Goal: Entertainment & Leisure: Consume media (video, audio)

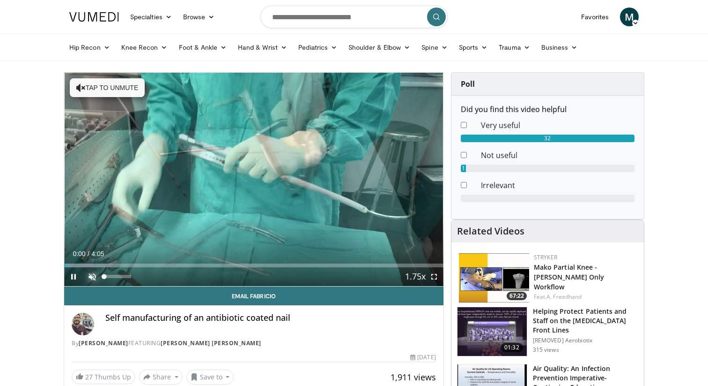
click at [96, 274] on span "Video Player" at bounding box center [92, 276] width 19 height 19
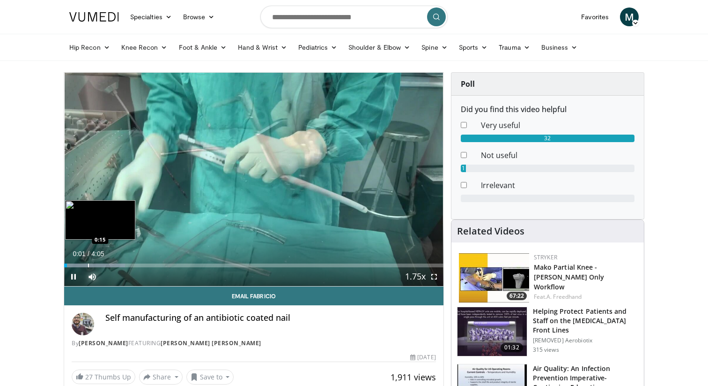
click at [88, 264] on div "Progress Bar" at bounding box center [88, 265] width 1 height 4
click at [102, 264] on div "Progress Bar" at bounding box center [102, 265] width 1 height 4
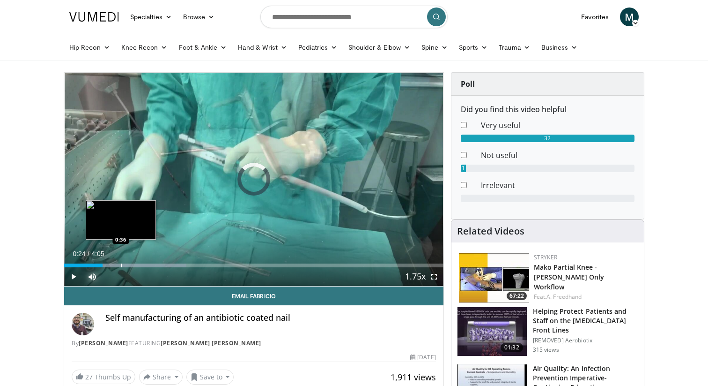
click at [121, 265] on div "Progress Bar" at bounding box center [121, 265] width 1 height 4
click at [129, 265] on div "Progress Bar" at bounding box center [128, 265] width 1 height 4
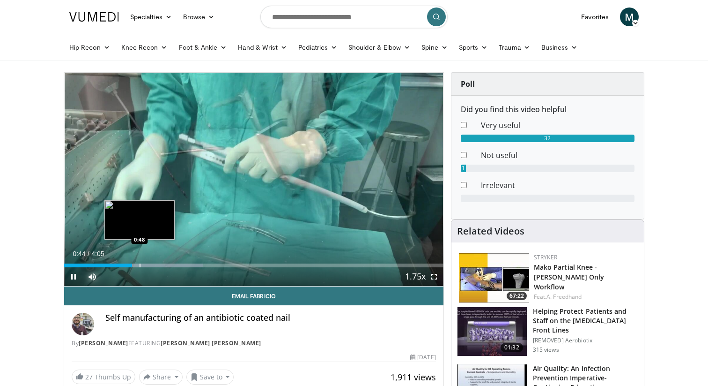
click at [141, 265] on div "Progress Bar" at bounding box center [140, 265] width 1 height 4
click at [155, 265] on div "Progress Bar" at bounding box center [154, 265] width 1 height 4
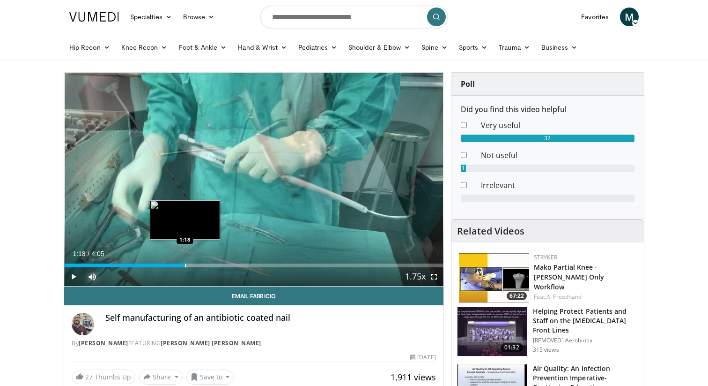
click at [185, 266] on div "Progress Bar" at bounding box center [185, 265] width 1 height 4
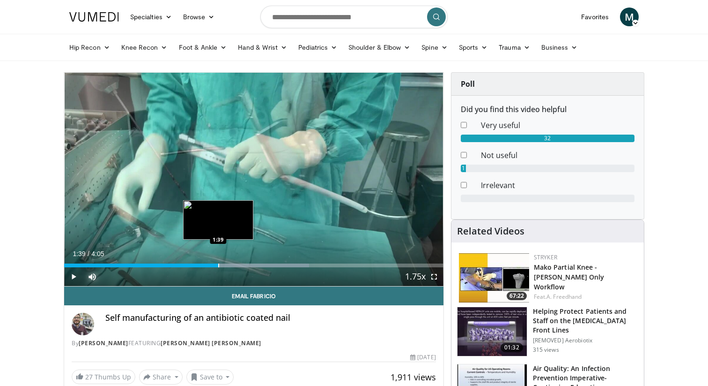
click at [218, 266] on div "Progress Bar" at bounding box center [218, 265] width 1 height 4
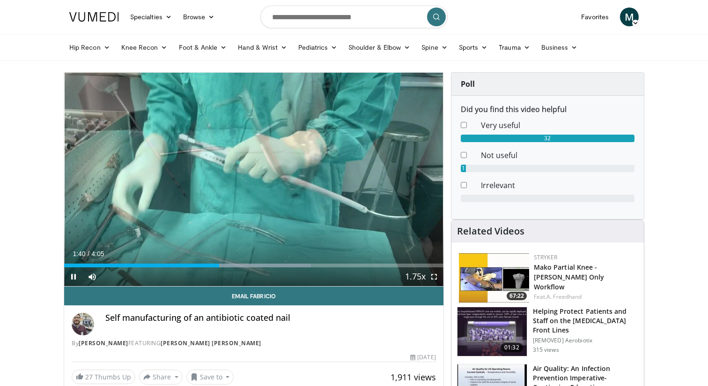
click at [236, 267] on div "Current Time 1:40 / Duration 4:05 Pause Skip Backward Skip Forward Mute Loaded …" at bounding box center [253, 276] width 379 height 19
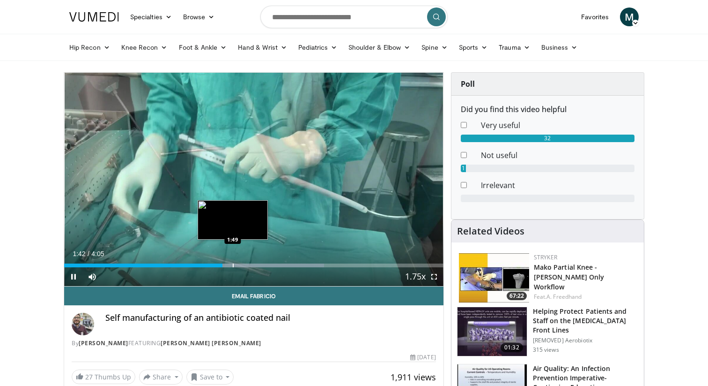
click at [233, 263] on div "Progress Bar" at bounding box center [233, 265] width 1 height 4
click at [251, 263] on div "Progress Bar" at bounding box center [251, 265] width 1 height 4
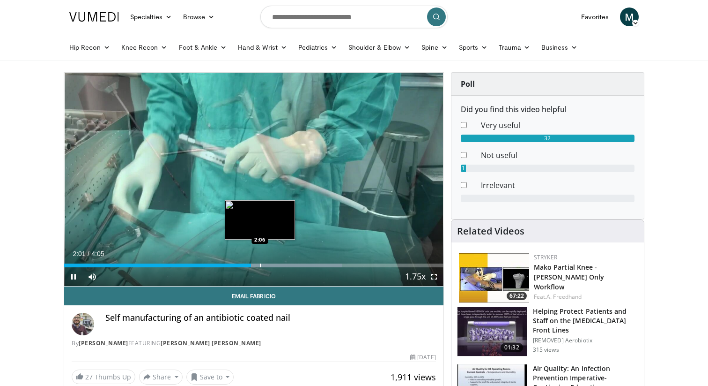
click at [260, 264] on div "Progress Bar" at bounding box center [260, 265] width 1 height 4
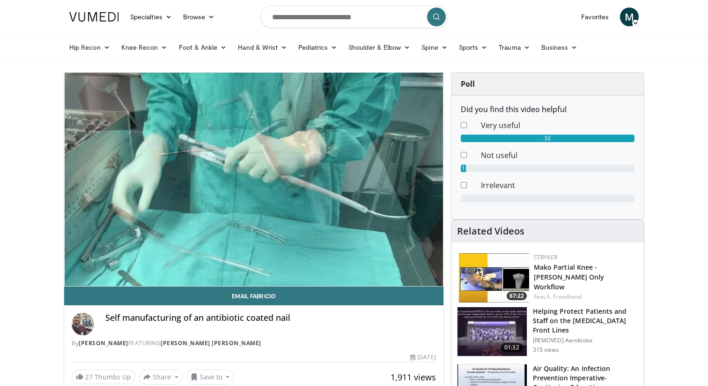
scroll to position [5, 0]
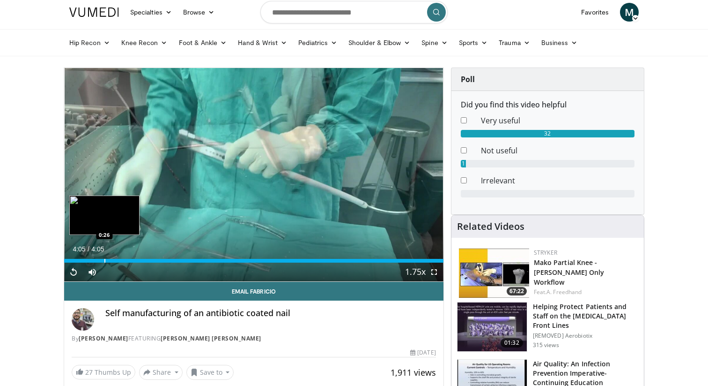
click at [104, 262] on div "Progress Bar" at bounding box center [104, 261] width 1 height 4
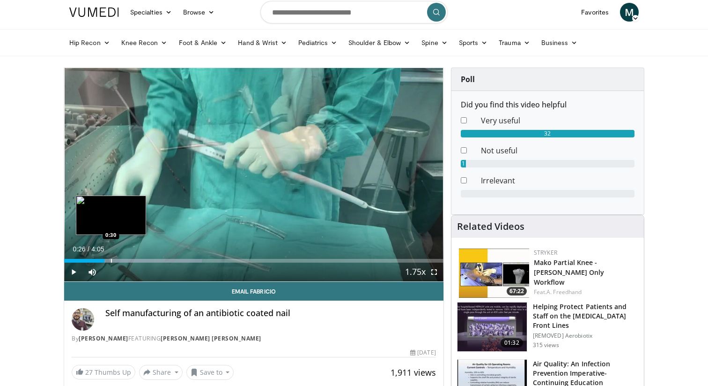
click at [111, 259] on div "Progress Bar" at bounding box center [111, 261] width 1 height 4
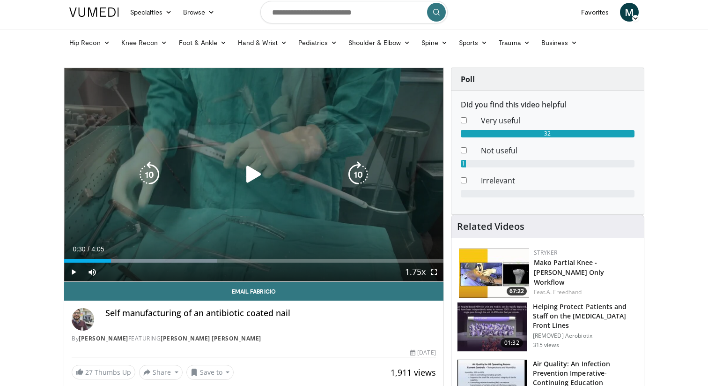
click at [140, 189] on div "10 seconds Tap to unmute" at bounding box center [253, 174] width 379 height 213
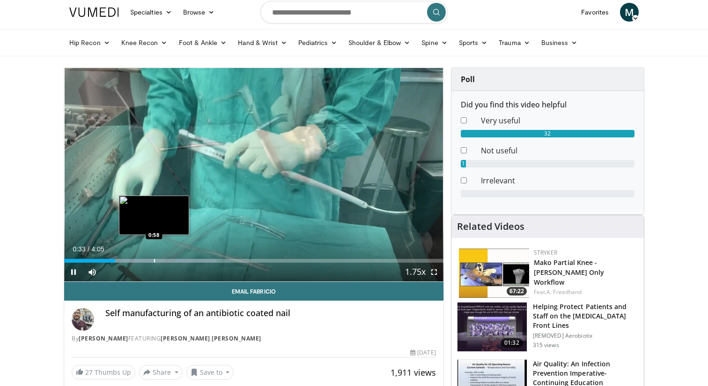
click at [154, 260] on div "Progress Bar" at bounding box center [154, 261] width 1 height 4
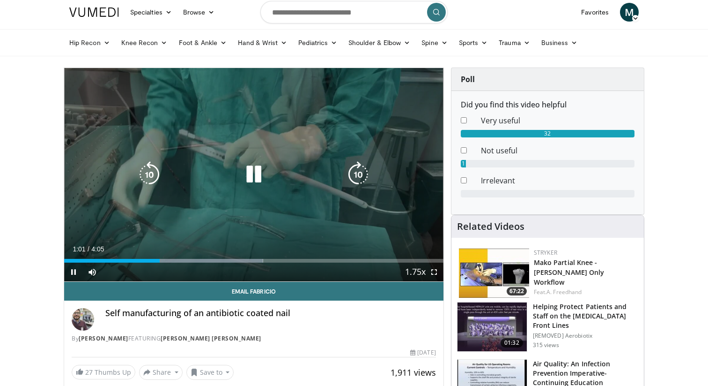
click at [179, 259] on video-js "**********" at bounding box center [253, 175] width 379 height 214
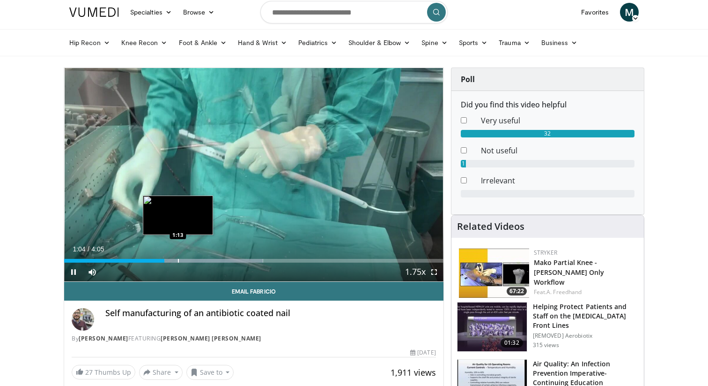
click at [178, 260] on div "Progress Bar" at bounding box center [178, 261] width 1 height 4
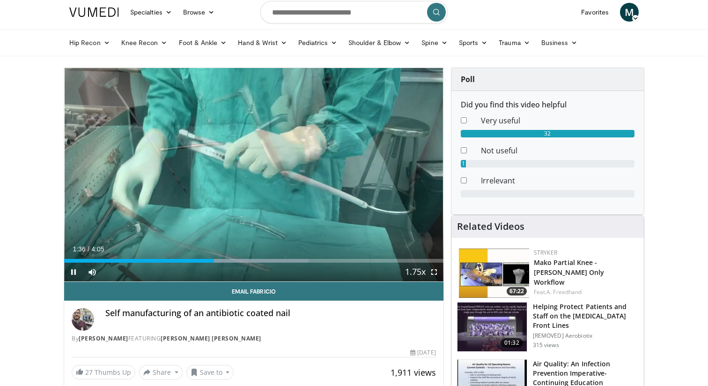
click at [115, 263] on div "Current Time 1:36 / Duration 4:05 Pause Skip Backward Skip Forward Mute 0% Load…" at bounding box center [253, 271] width 379 height 19
click at [98, 259] on div "Progress Bar" at bounding box center [98, 261] width 1 height 4
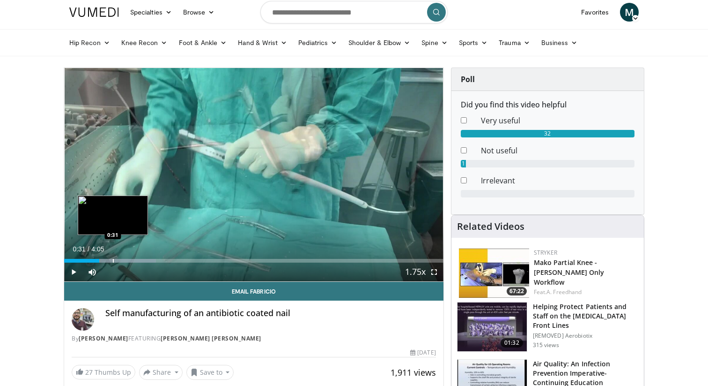
click at [112, 260] on div "Progress Bar" at bounding box center [125, 261] width 61 height 4
click at [120, 260] on div "Progress Bar" at bounding box center [120, 261] width 1 height 4
click at [135, 261] on div "Progress Bar" at bounding box center [135, 261] width 1 height 4
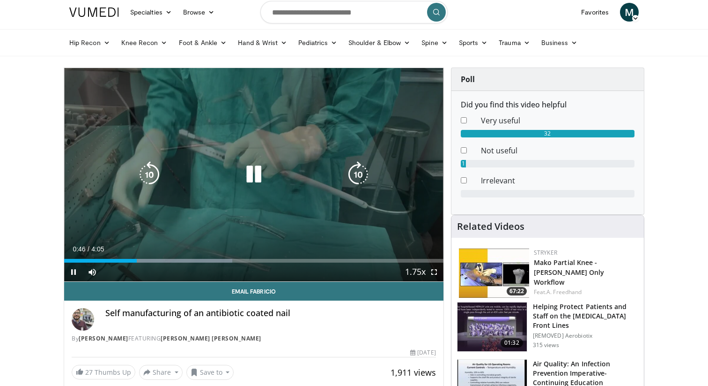
click at [137, 261] on div "Progress Bar" at bounding box center [163, 261] width 137 height 4
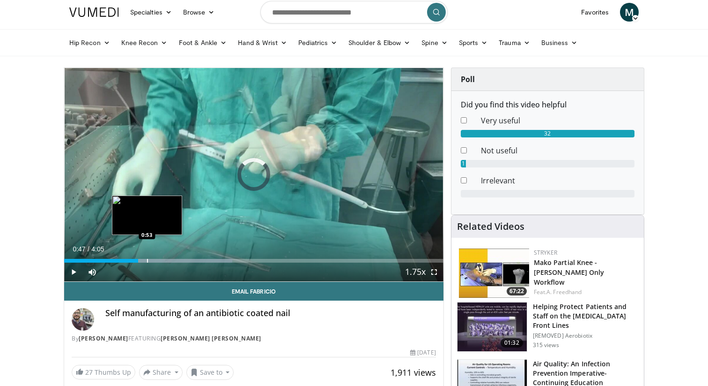
click at [147, 260] on div "Progress Bar" at bounding box center [147, 261] width 1 height 4
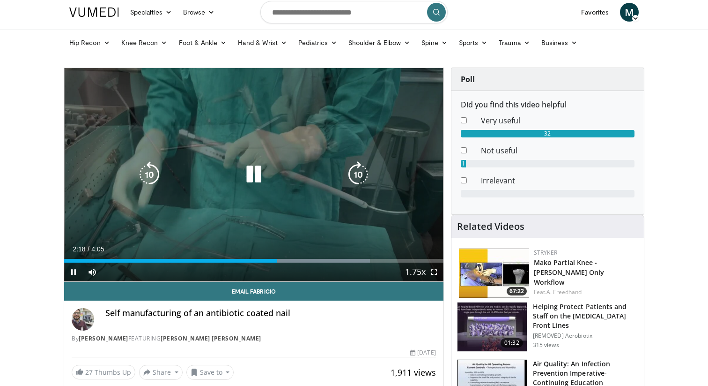
click at [245, 111] on div "10 seconds Tap to unmute" at bounding box center [253, 174] width 379 height 213
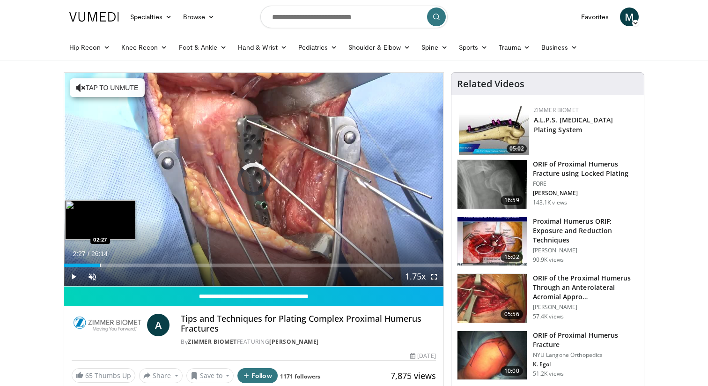
click at [99, 260] on div "Loaded : 2.52% 02:27 02:27" at bounding box center [253, 262] width 379 height 9
click at [76, 261] on div "Loaded : 11.43% 02:29 01:15" at bounding box center [253, 262] width 379 height 9
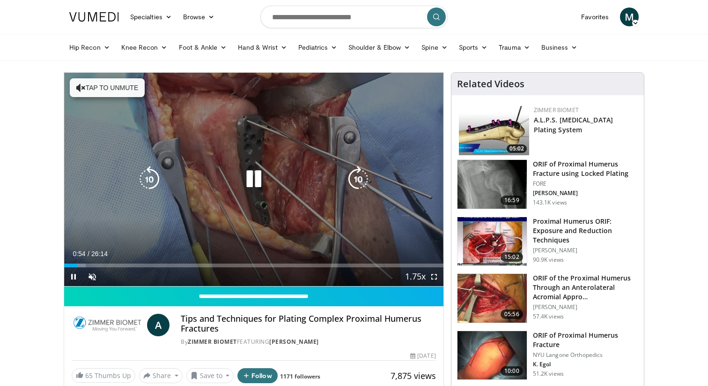
click at [132, 98] on div "10 seconds Tap to unmute" at bounding box center [253, 179] width 379 height 213
click at [131, 86] on button "Tap to unmute" at bounding box center [107, 87] width 75 height 19
click at [256, 180] on icon "Video Player" at bounding box center [254, 179] width 26 height 26
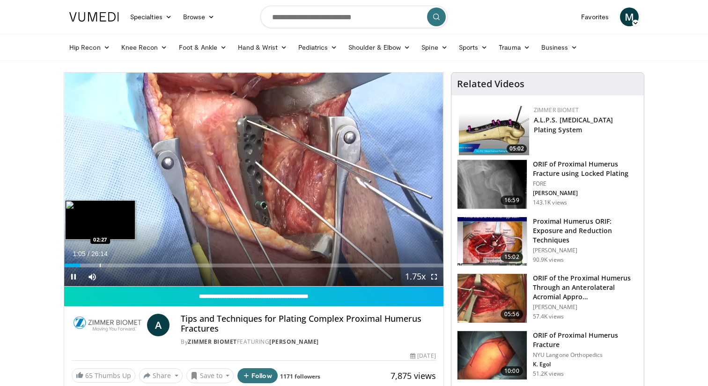
click at [100, 265] on div "Progress Bar" at bounding box center [100, 265] width 1 height 4
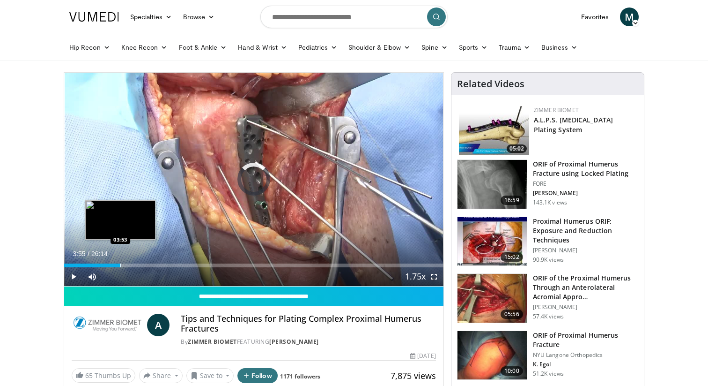
click at [120, 265] on div "Progress Bar" at bounding box center [120, 265] width 1 height 4
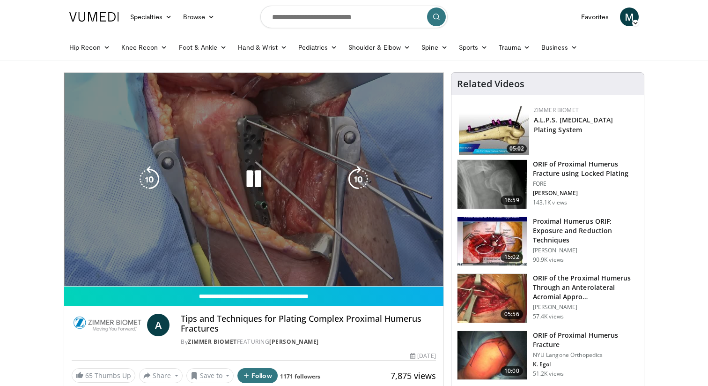
click at [134, 261] on video-js "**********" at bounding box center [253, 180] width 379 height 214
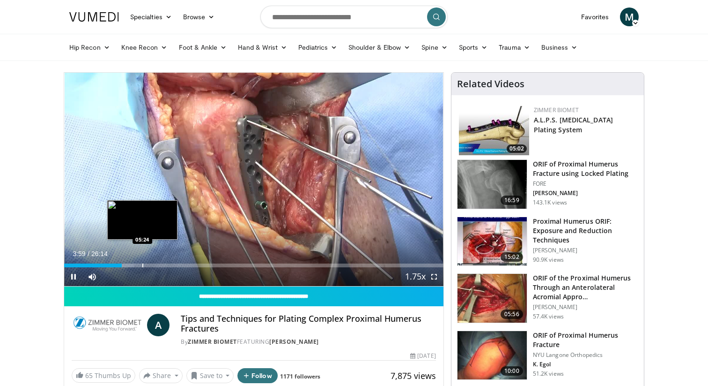
click at [142, 265] on div "Progress Bar" at bounding box center [142, 265] width 1 height 4
click at [154, 264] on div "Progress Bar" at bounding box center [154, 265] width 1 height 4
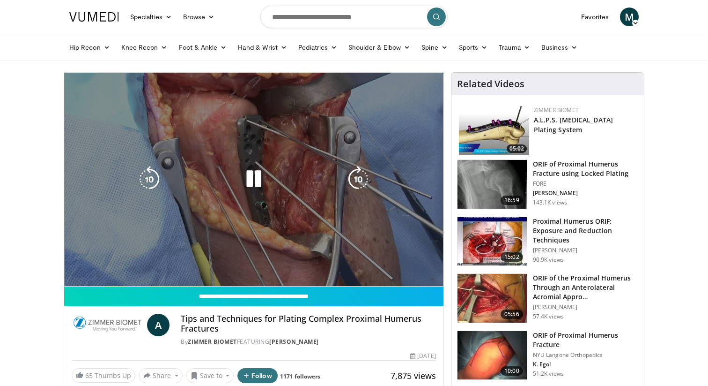
click at [154, 264] on div "10 seconds Tap to unmute" at bounding box center [253, 179] width 379 height 213
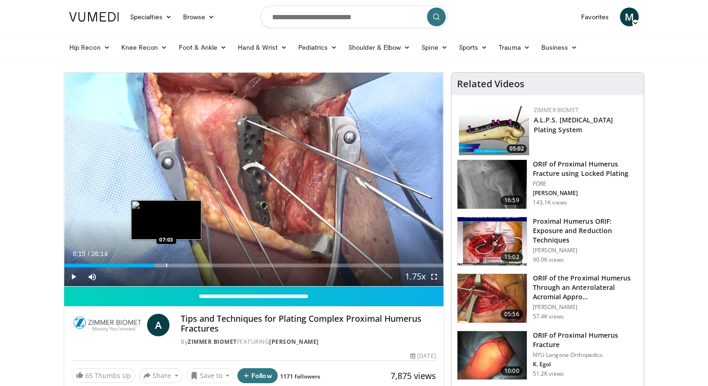
click at [166, 263] on div "Loaded : 26.67% 07:03 07:03" at bounding box center [253, 262] width 379 height 9
click at [175, 261] on div "Loaded : 27.31% 07:03 07:42" at bounding box center [253, 262] width 379 height 9
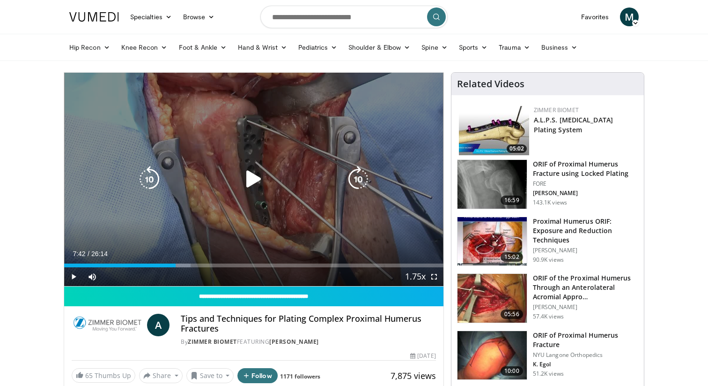
click at [173, 216] on div "10 seconds Tap to unmute" at bounding box center [253, 179] width 379 height 213
click at [230, 161] on div "10 seconds Tap to unmute" at bounding box center [253, 179] width 379 height 213
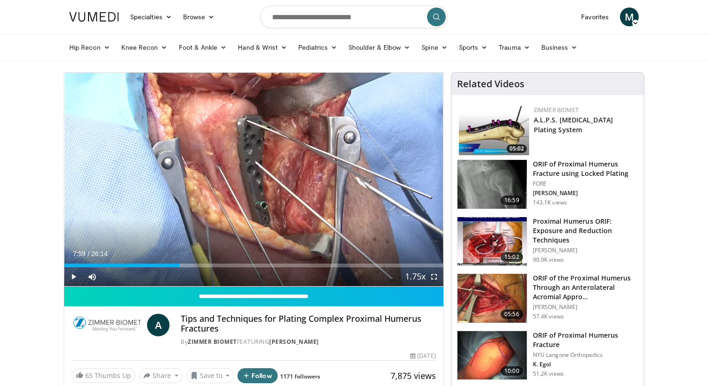
click at [240, 154] on div "10 seconds Tap to unmute" at bounding box center [253, 179] width 379 height 213
click at [432, 278] on span "Video Player" at bounding box center [434, 276] width 19 height 19
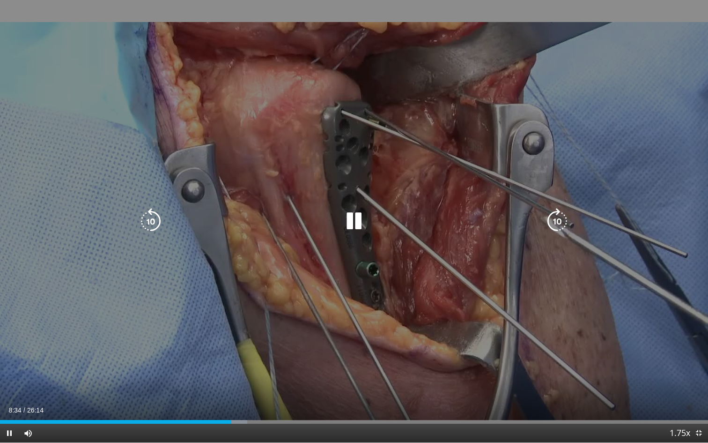
click at [489, 370] on div "10 seconds Tap to unmute" at bounding box center [354, 221] width 708 height 442
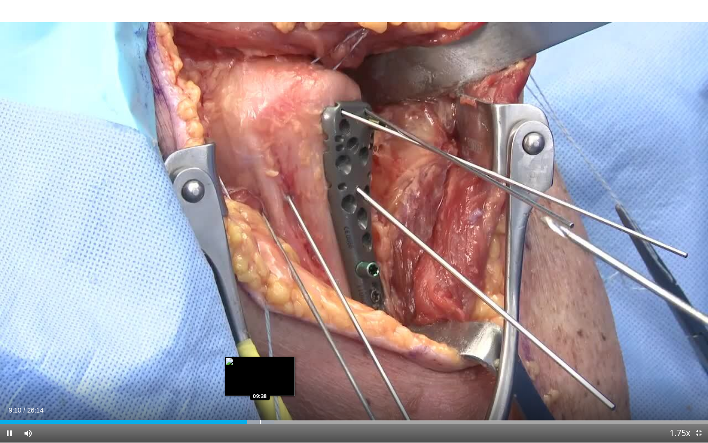
click at [260, 385] on div "Progress Bar" at bounding box center [260, 422] width 1 height 4
click at [274, 385] on div "Progress Bar" at bounding box center [274, 422] width 1 height 4
click at [284, 385] on div "Progress Bar" at bounding box center [284, 422] width 1 height 4
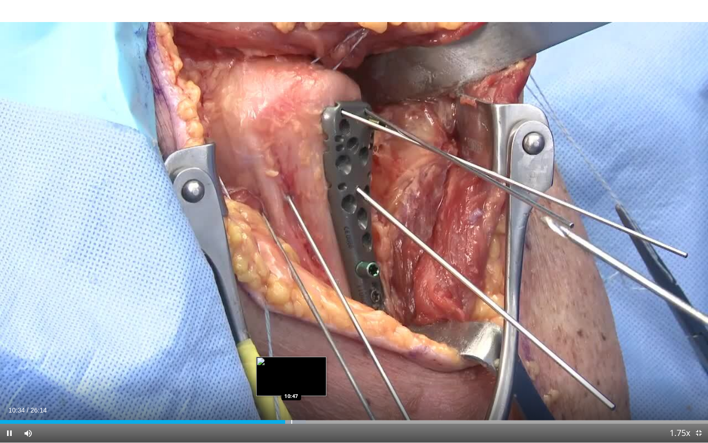
click at [291, 385] on div "Progress Bar" at bounding box center [291, 422] width 1 height 4
click at [308, 385] on div "Progress Bar" at bounding box center [308, 422] width 1 height 4
click at [321, 385] on div "Progress Bar" at bounding box center [321, 422] width 1 height 4
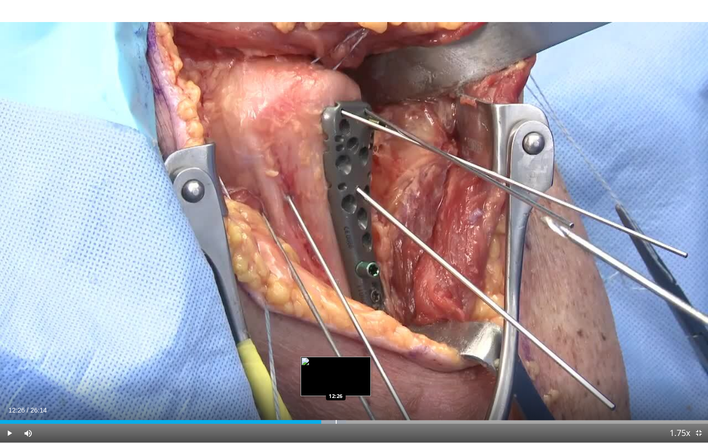
click at [335, 385] on div "Loaded : 48.90% 12:25 12:26" at bounding box center [354, 419] width 708 height 9
click at [348, 385] on div "Progress Bar" at bounding box center [348, 422] width 1 height 4
click at [357, 385] on div "Progress Bar" at bounding box center [357, 422] width 1 height 4
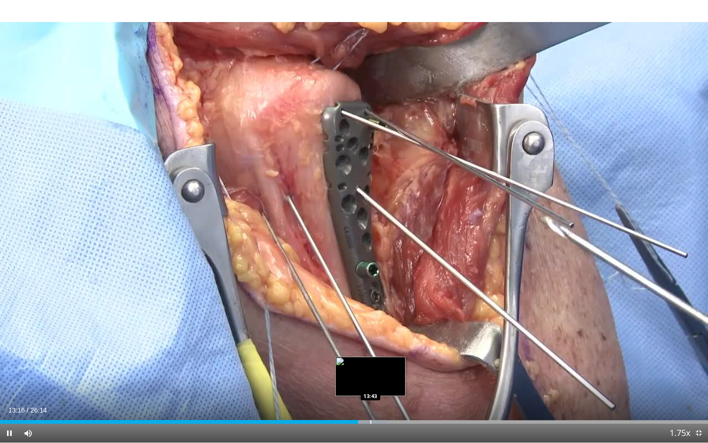
click at [371, 385] on div "Progress Bar" at bounding box center [371, 422] width 1 height 4
click at [373, 385] on div "Progress Bar" at bounding box center [373, 422] width 1 height 4
click at [382, 385] on div "Progress Bar" at bounding box center [382, 422] width 1 height 4
click at [395, 385] on div "Loaded : 57.95% 14:40 14:40" at bounding box center [354, 419] width 708 height 9
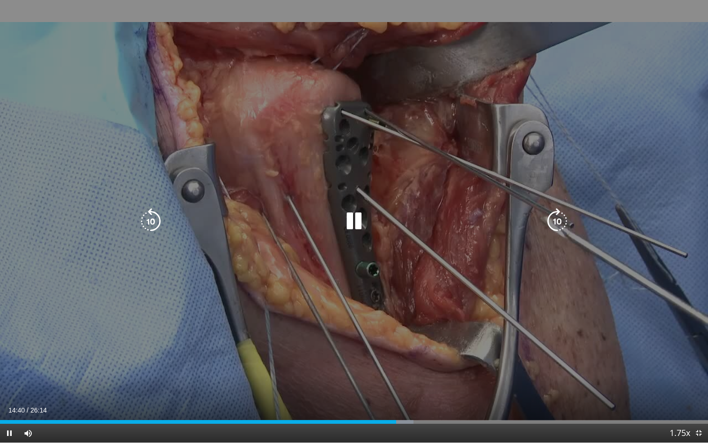
click at [404, 385] on div "Progress Bar" at bounding box center [398, 422] width 31 height 4
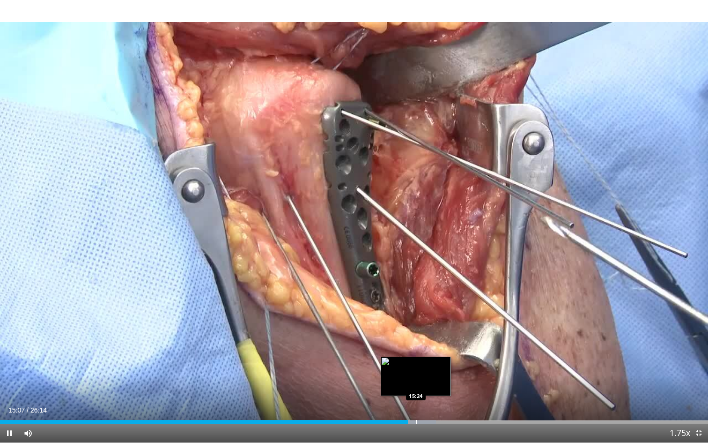
click at [416, 385] on div "Loaded : 61.60% 15:07 15:24" at bounding box center [354, 419] width 708 height 9
click at [431, 385] on div "Progress Bar" at bounding box center [431, 422] width 1 height 4
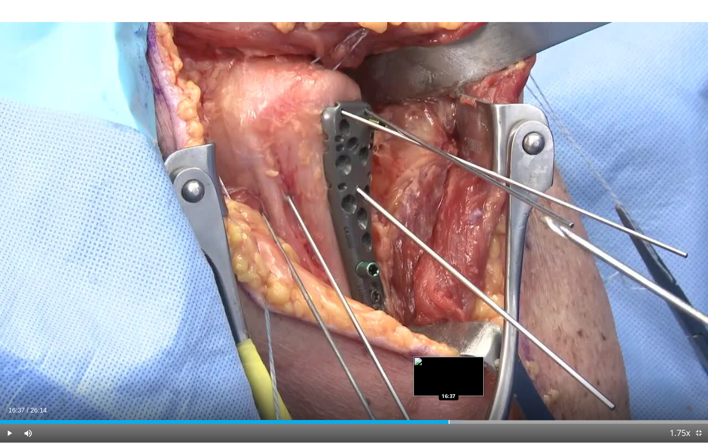
click at [449, 385] on div "Loaded : 65.41% 16:37 16:37" at bounding box center [354, 419] width 708 height 9
click at [462, 385] on div "Loaded : 65.41% 16:38 17:06" at bounding box center [354, 419] width 708 height 9
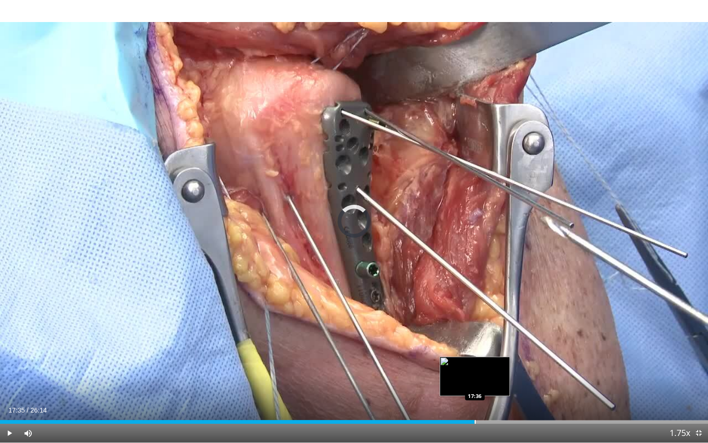
click at [475, 385] on div "Loaded : 0.00% 17:35 17:36" at bounding box center [354, 419] width 708 height 9
click at [481, 385] on div "Loaded : 67.95% 17:36 17:49" at bounding box center [354, 419] width 708 height 9
click at [498, 385] on div "Loaded : 69.85% 18:27 18:27" at bounding box center [354, 419] width 708 height 9
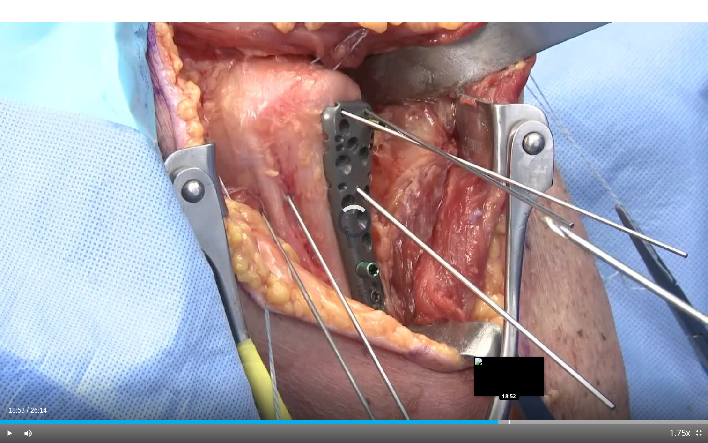
click at [509, 385] on div "Progress Bar" at bounding box center [509, 422] width 1 height 4
click at [531, 385] on div "Progress Bar" at bounding box center [531, 422] width 1 height 4
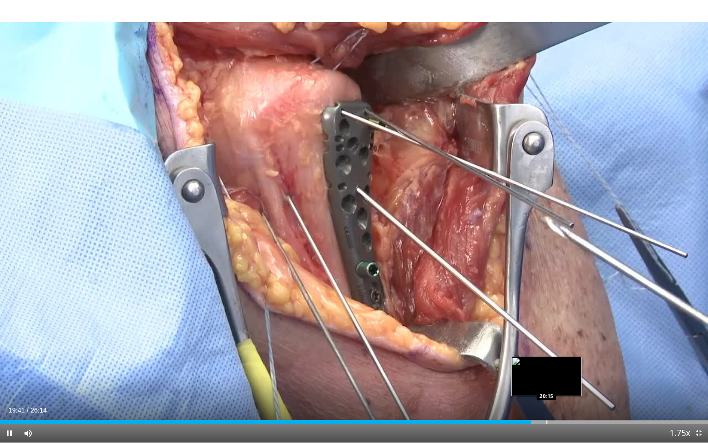
click at [548, 385] on div "Progress Bar" at bounding box center [547, 422] width 1 height 4
click at [562, 385] on div "Progress Bar" at bounding box center [561, 422] width 1 height 4
click at [573, 385] on div "Progress Bar" at bounding box center [572, 422] width 1 height 4
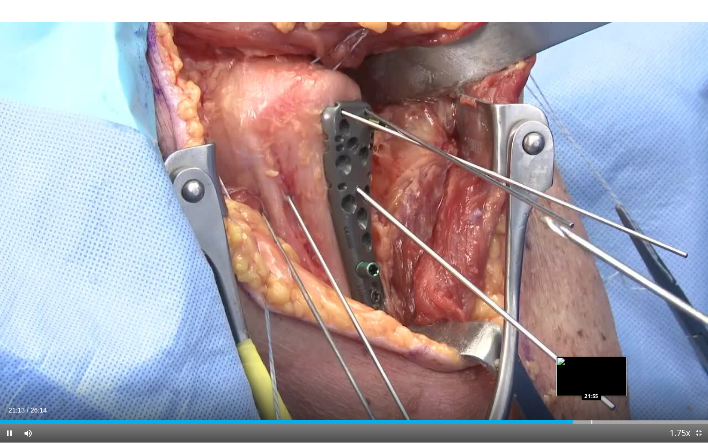
click at [593, 385] on div "Progress Bar" at bounding box center [592, 422] width 1 height 4
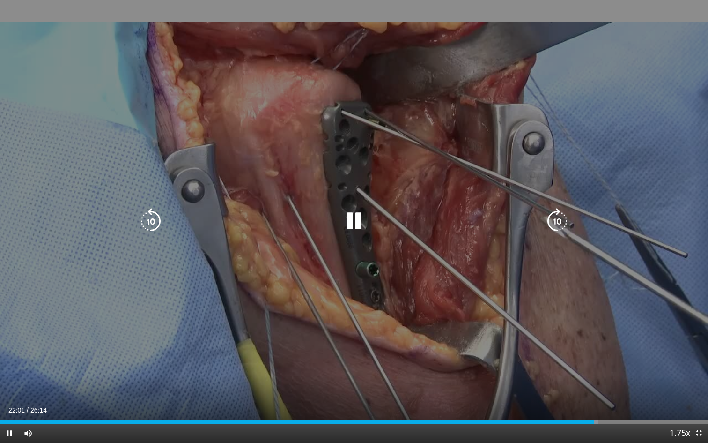
click at [488, 295] on div "10 seconds Tap to unmute" at bounding box center [354, 221] width 708 height 442
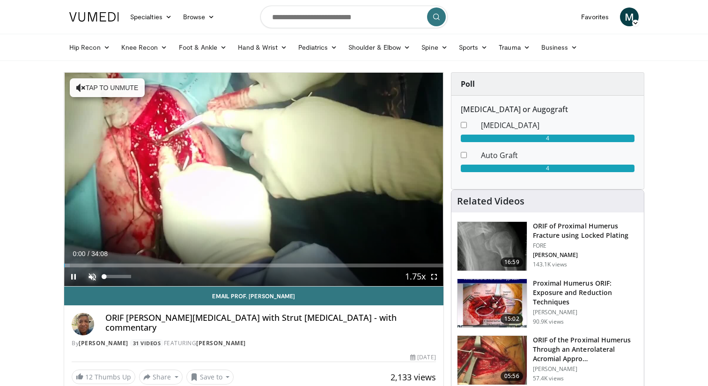
click at [95, 275] on span "Video Player" at bounding box center [92, 276] width 19 height 19
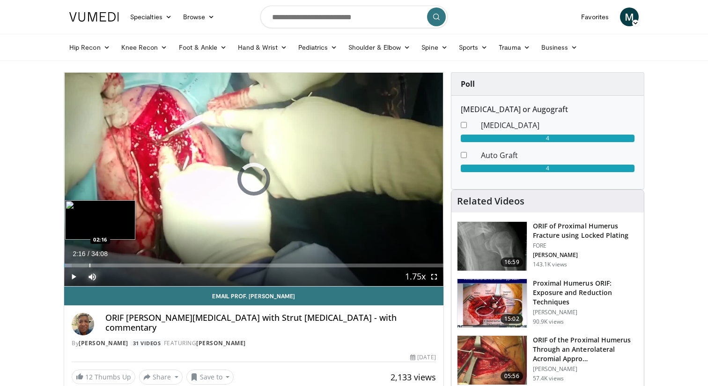
click at [89, 265] on div "Progress Bar" at bounding box center [89, 265] width 1 height 4
click at [113, 261] on div "Loaded : 0.00% 04:23 04:23" at bounding box center [253, 262] width 379 height 9
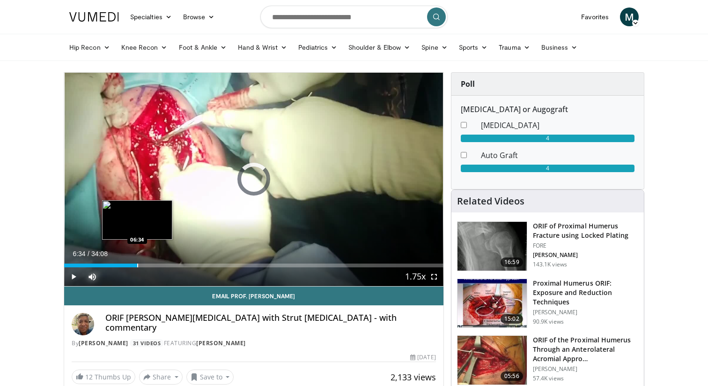
click at [137, 260] on div "Loaded : 0.00% 06:34 06:34" at bounding box center [253, 262] width 379 height 9
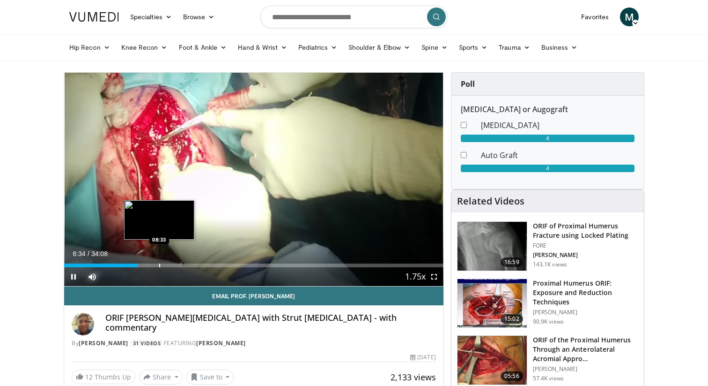
click at [159, 260] on div "Loaded : 19.55% 06:34 08:33" at bounding box center [253, 262] width 379 height 9
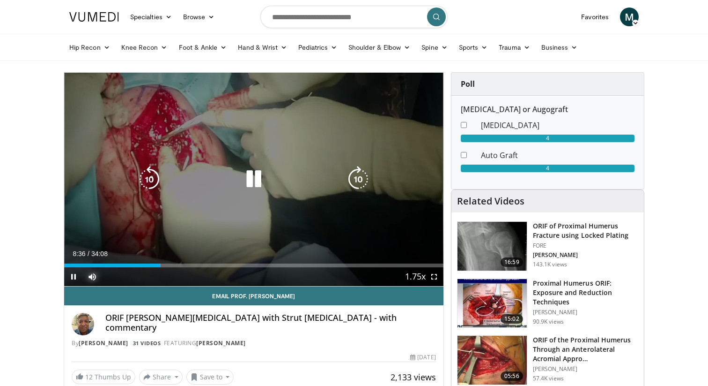
click at [195, 261] on div "Loaded : 25.41% 08:36 08:33" at bounding box center [253, 262] width 379 height 9
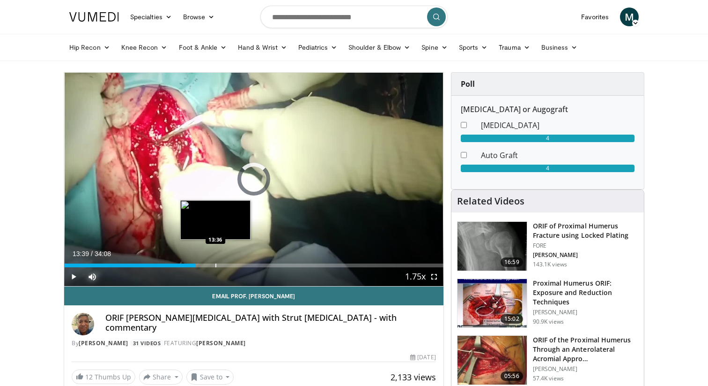
click at [216, 259] on div "Loaded : 0.00% 11:50 13:36" at bounding box center [253, 262] width 379 height 9
click at [226, 264] on div "Progress Bar" at bounding box center [226, 265] width 1 height 4
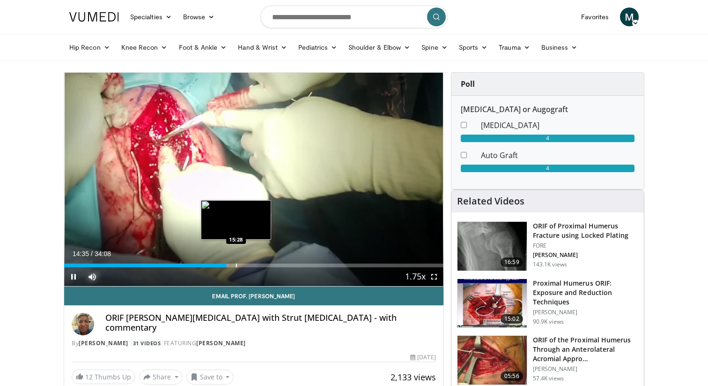
click at [236, 264] on div "Progress Bar" at bounding box center [236, 265] width 1 height 4
click at [252, 263] on div "Progress Bar" at bounding box center [252, 265] width 1 height 4
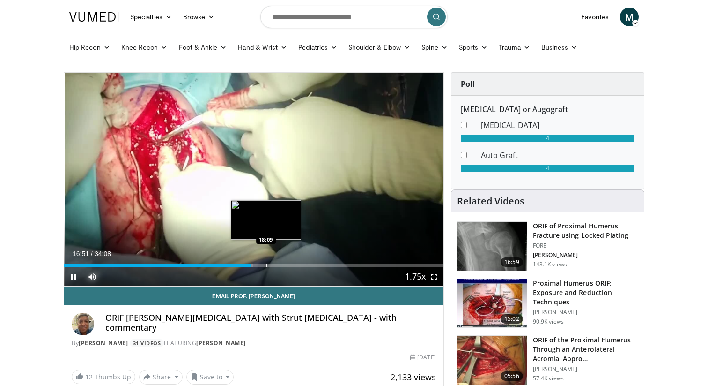
click at [267, 262] on div "Loaded : 49.84% 16:51 18:09" at bounding box center [253, 262] width 379 height 9
click at [277, 261] on div "Loaded : 54.73% 18:18 19:13" at bounding box center [253, 262] width 379 height 9
click at [288, 264] on div "Progress Bar" at bounding box center [288, 265] width 1 height 4
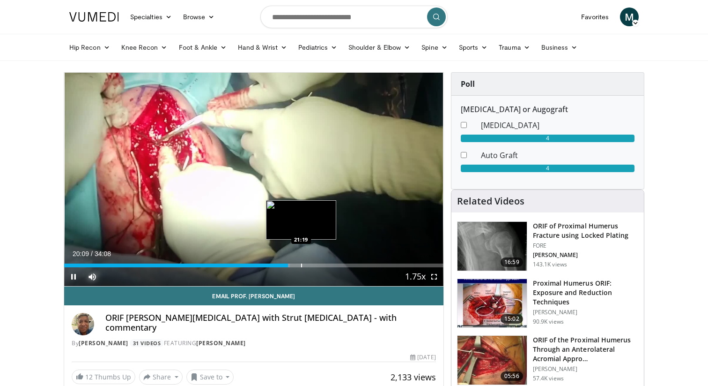
click at [304, 260] on div "Loaded : 59.56% 20:09 21:19" at bounding box center [253, 262] width 379 height 9
click at [319, 261] on div "Loaded : 66.34% 22:53 22:53" at bounding box center [253, 262] width 379 height 9
click at [323, 260] on div "Loaded : 68.90% 22:54 23:13" at bounding box center [253, 262] width 379 height 9
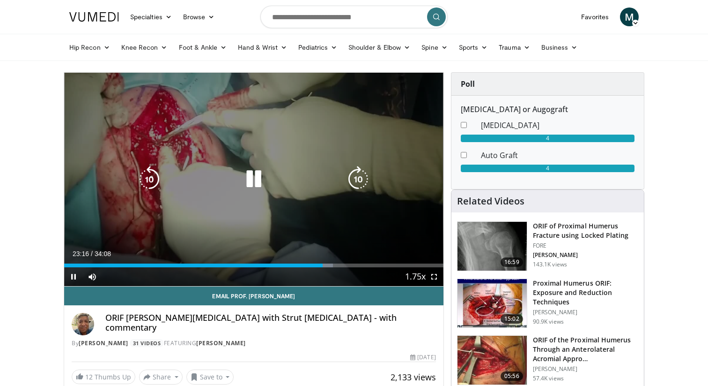
click at [338, 254] on video-js "**********" at bounding box center [253, 180] width 379 height 214
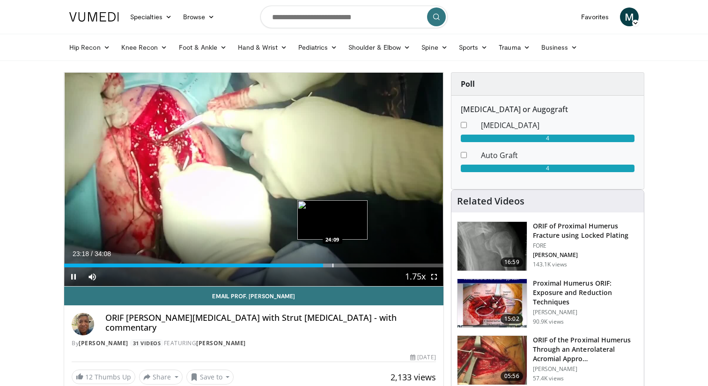
click at [332, 265] on div "Progress Bar" at bounding box center [326, 265] width 16 height 4
click at [342, 264] on div "Progress Bar" at bounding box center [342, 265] width 1 height 4
click at [354, 262] on div "Loaded : 75.74% 26:02 26:02" at bounding box center [253, 262] width 379 height 9
click at [370, 266] on div "Progress Bar" at bounding box center [370, 265] width 1 height 4
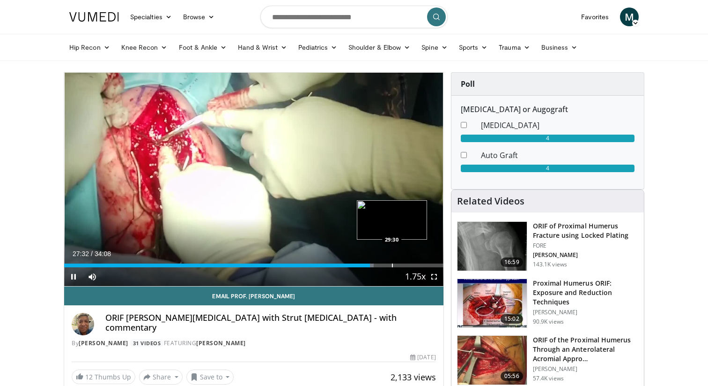
click at [392, 263] on div "Progress Bar" at bounding box center [392, 265] width 1 height 4
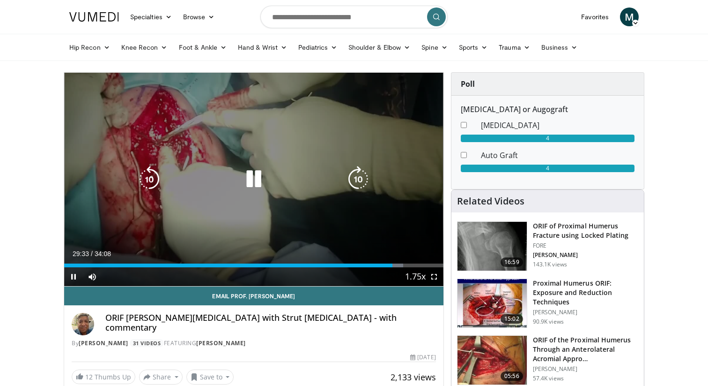
click at [267, 195] on div "10 seconds Tap to unmute" at bounding box center [253, 179] width 379 height 213
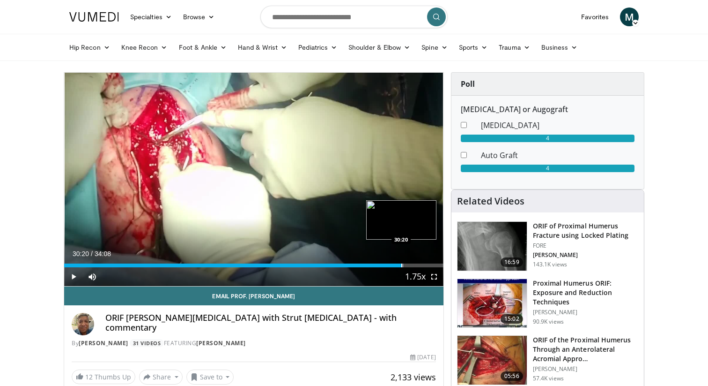
click at [402, 265] on div "Progress Bar" at bounding box center [402, 265] width 1 height 4
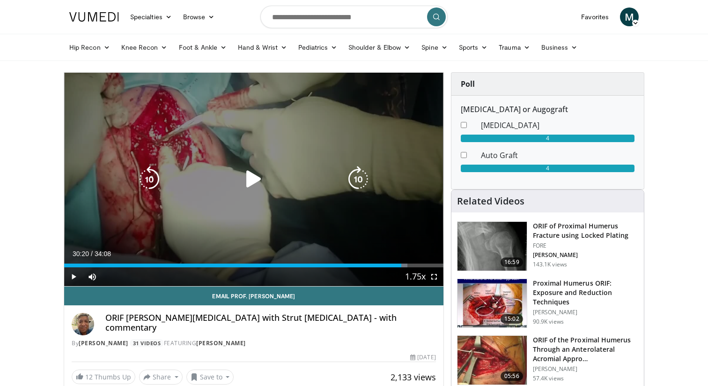
click at [316, 207] on div "10 seconds Tap to unmute" at bounding box center [253, 179] width 379 height 213
